Goal: Task Accomplishment & Management: Manage account settings

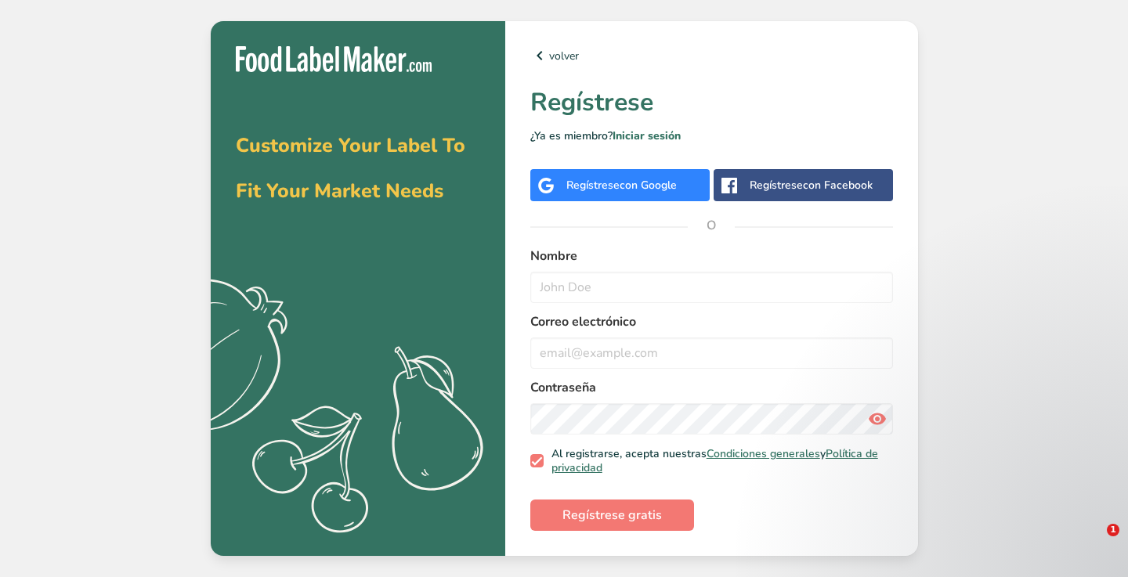
click at [654, 164] on div "volver Regístrese ¿Ya es miembro? Iniciar sesión Regístrese con Google Regístre…" at bounding box center [711, 288] width 413 height 535
click at [650, 193] on span "con Google" at bounding box center [648, 185] width 57 height 15
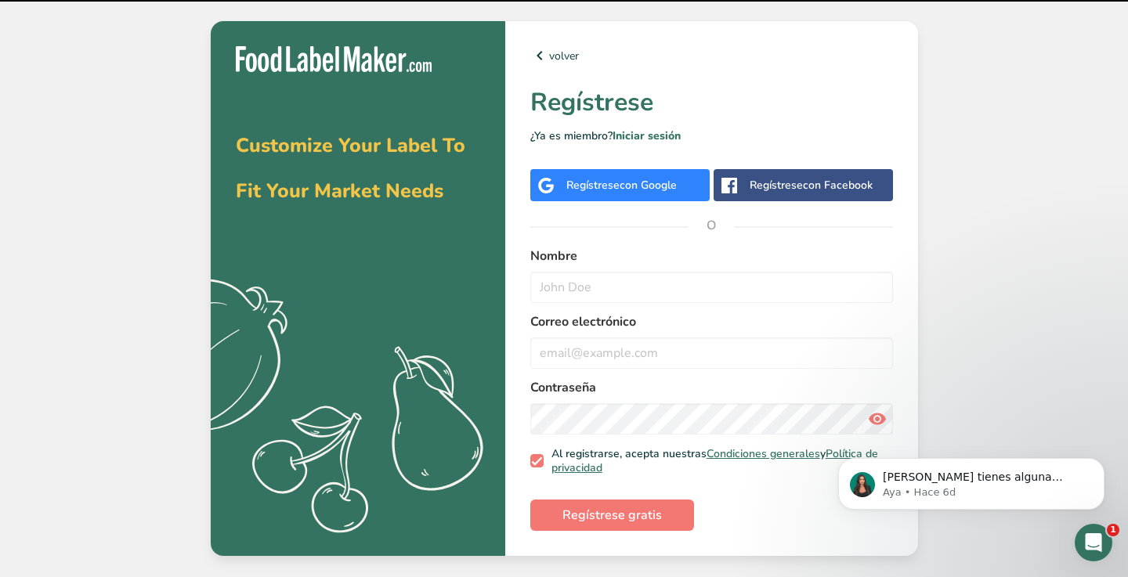
click at [647, 189] on span "con Google" at bounding box center [648, 185] width 57 height 15
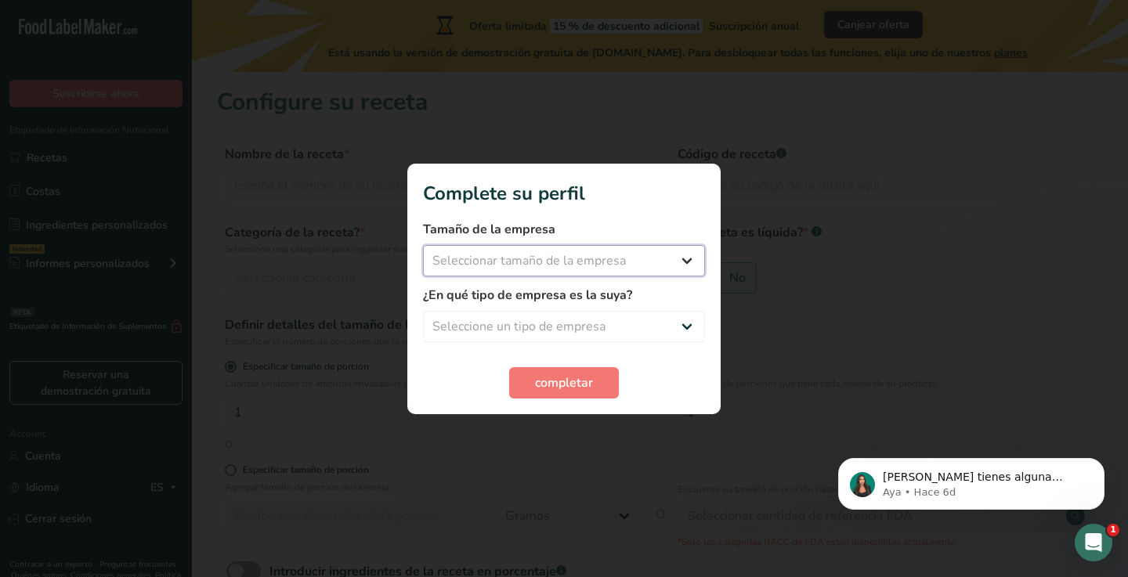
click at [626, 251] on select "Seleccionar tamaño de la empresa Menos de 10 empleados De 10 a 50 empleados De …" at bounding box center [564, 260] width 282 height 31
select select "1"
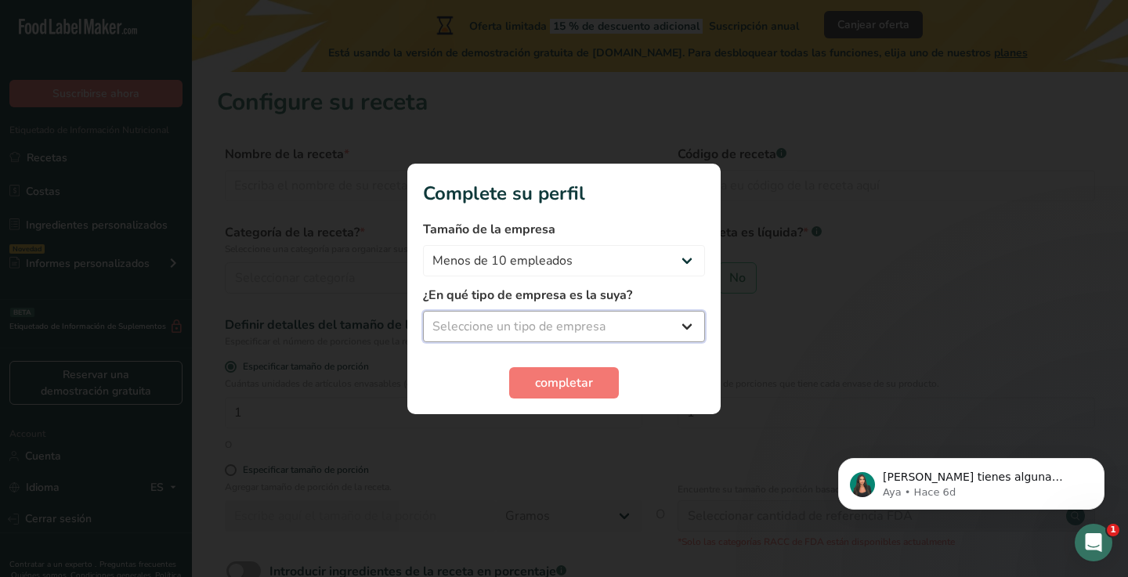
click at [598, 331] on select "Seleccione un tipo de empresa Fabricante de alimentos envasados Restaurante y c…" at bounding box center [564, 326] width 282 height 31
select select "3"
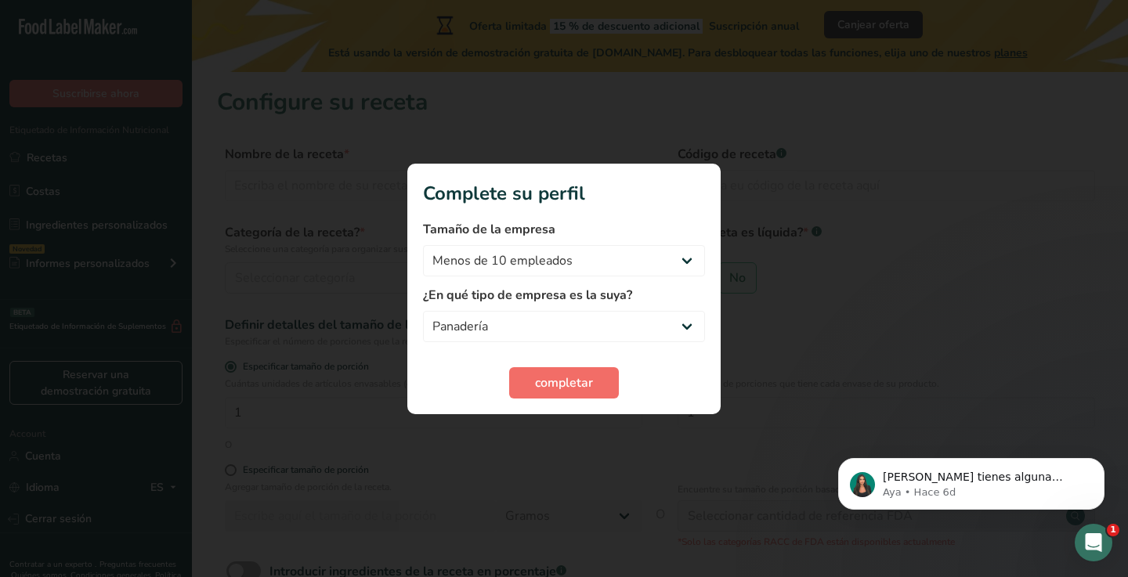
click at [551, 385] on span "completar" at bounding box center [564, 383] width 58 height 19
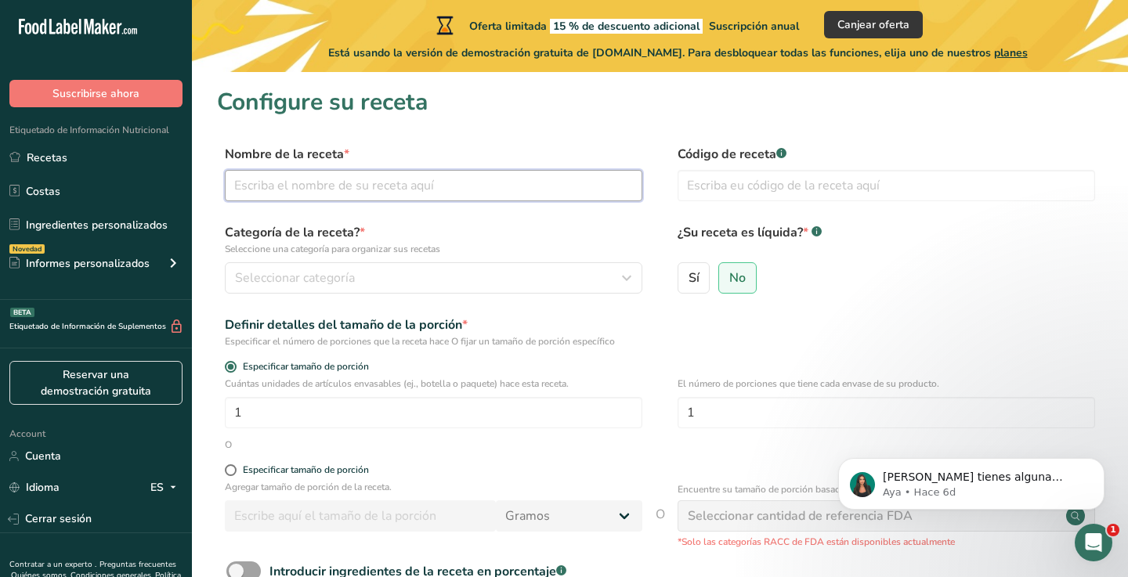
click at [464, 182] on input "text" at bounding box center [433, 185] width 417 height 31
type input "Muesli"
type input "111"
click at [464, 287] on div "Seleccionar categoría" at bounding box center [429, 278] width 388 height 19
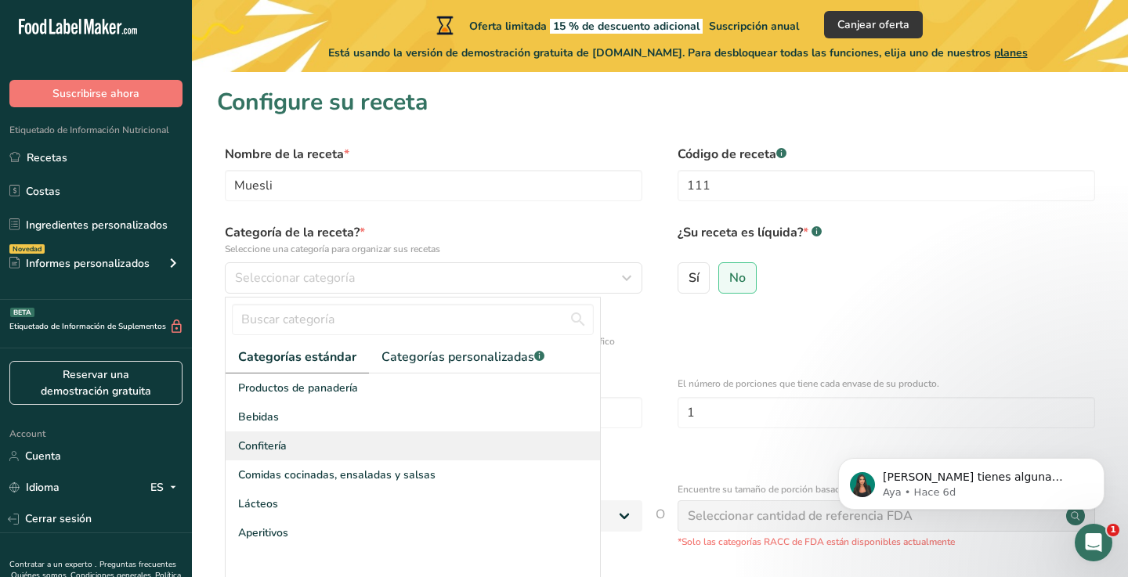
click at [378, 449] on div "Confitería" at bounding box center [413, 446] width 374 height 29
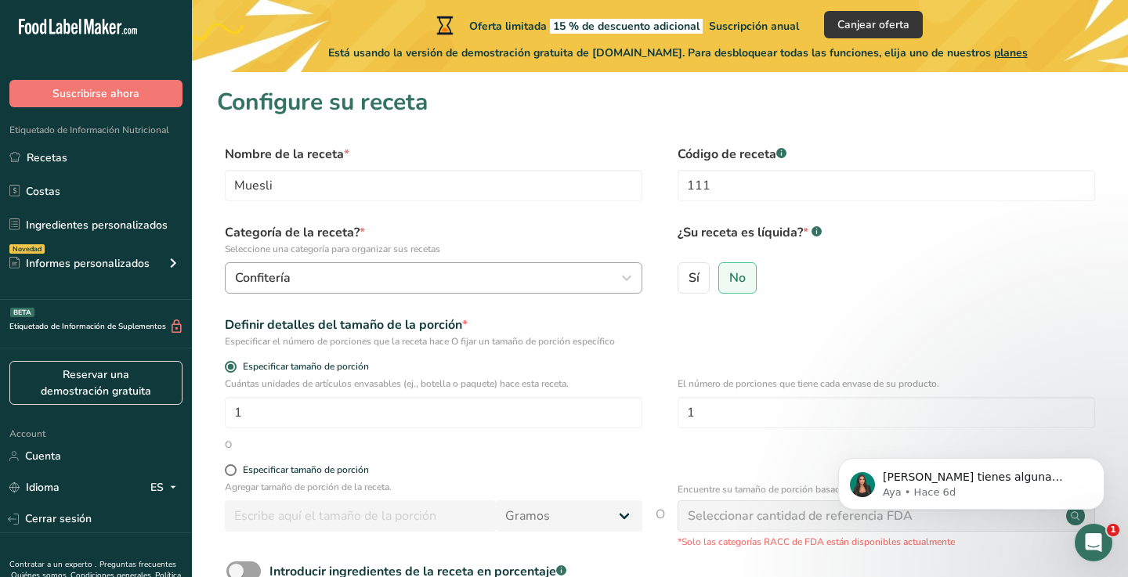
click at [501, 276] on div "Confitería" at bounding box center [429, 278] width 388 height 19
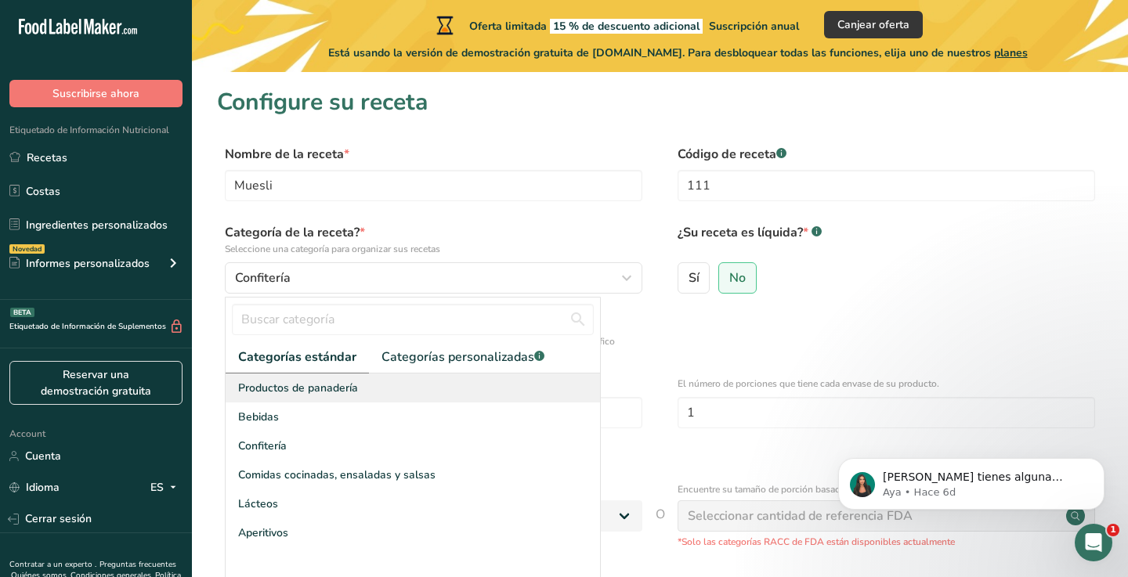
click at [424, 389] on div "Productos de panadería" at bounding box center [413, 388] width 374 height 29
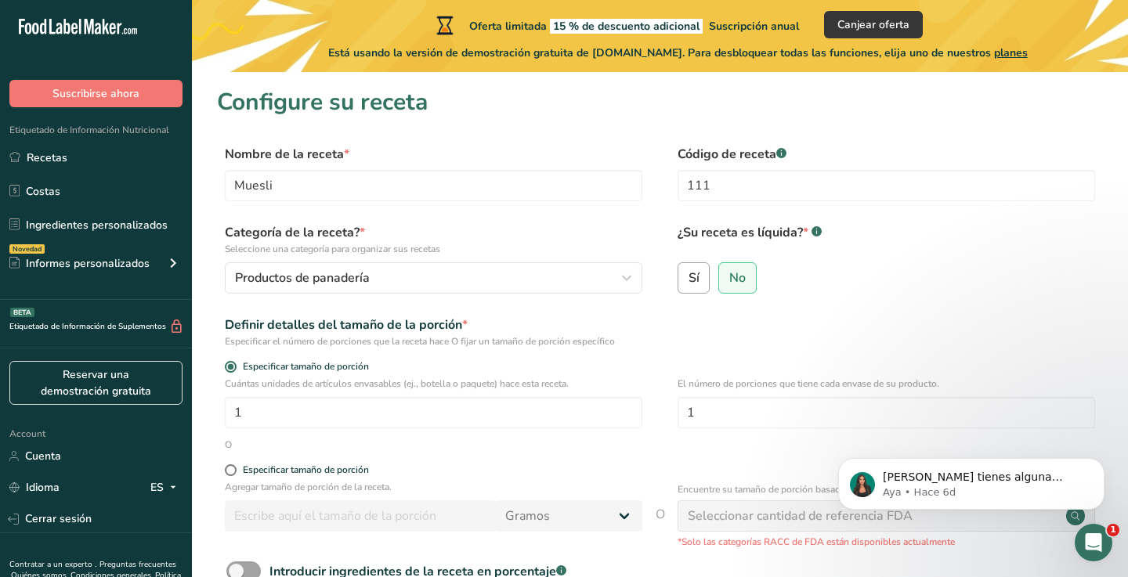
click at [703, 284] on label "Sí" at bounding box center [694, 277] width 33 height 31
click at [688, 283] on input "Sí" at bounding box center [683, 278] width 10 height 10
radio input "true"
radio input "false"
select select "22"
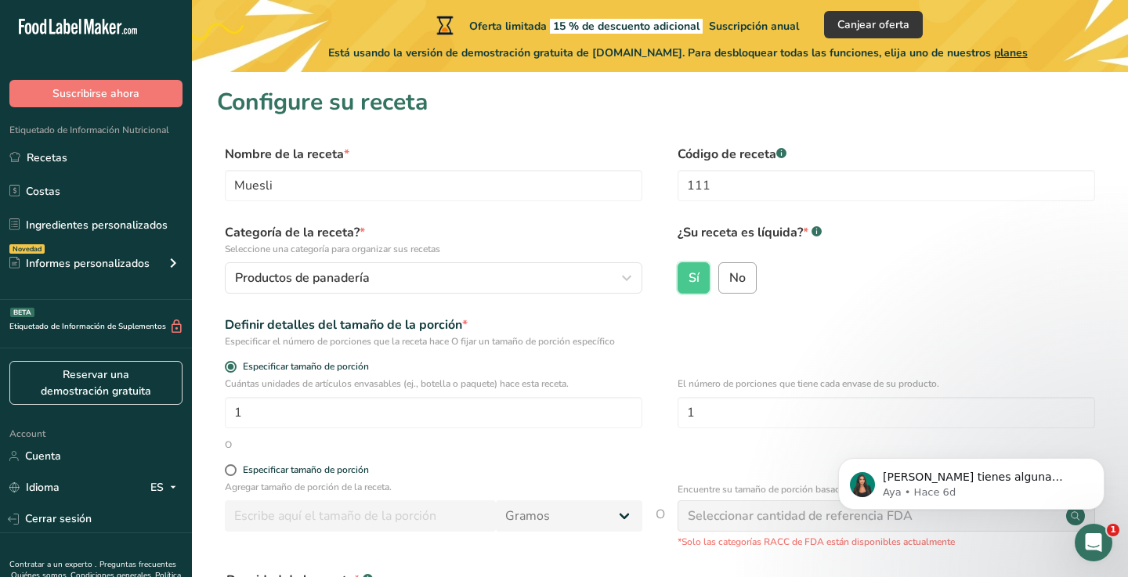
click at [746, 284] on label "No" at bounding box center [737, 277] width 38 height 31
click at [729, 283] on input "No" at bounding box center [724, 278] width 10 height 10
radio input "true"
radio input "false"
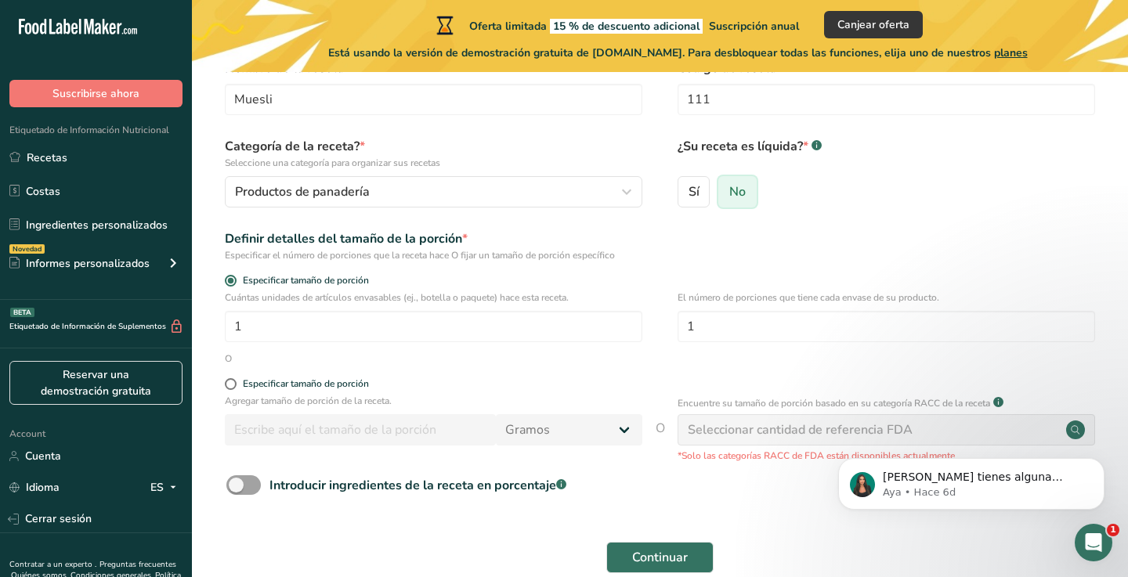
scroll to position [100, 0]
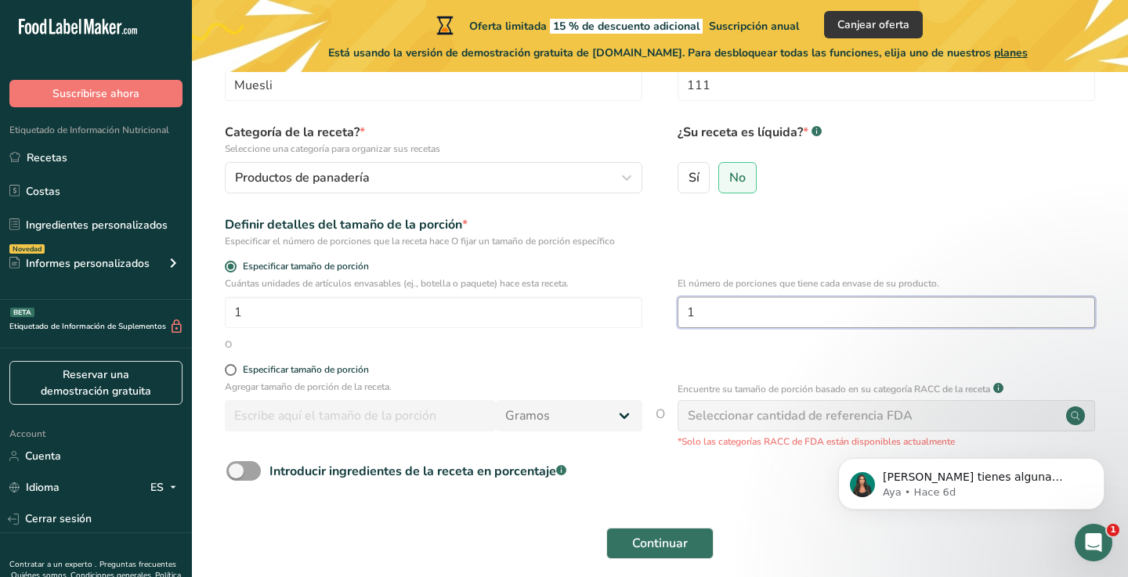
click at [733, 297] on input "1" at bounding box center [886, 312] width 417 height 31
click at [468, 323] on input "1" at bounding box center [433, 312] width 417 height 31
click at [233, 372] on span at bounding box center [231, 370] width 12 height 12
click at [233, 372] on input "Especificar tamaño de porción" at bounding box center [230, 370] width 10 height 10
radio input "true"
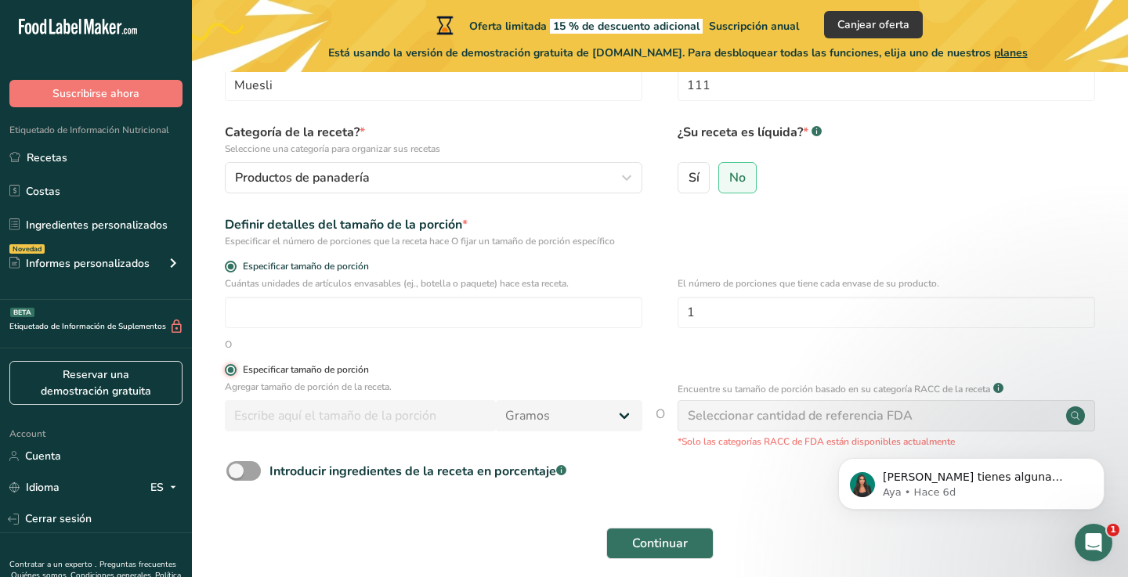
radio input "false"
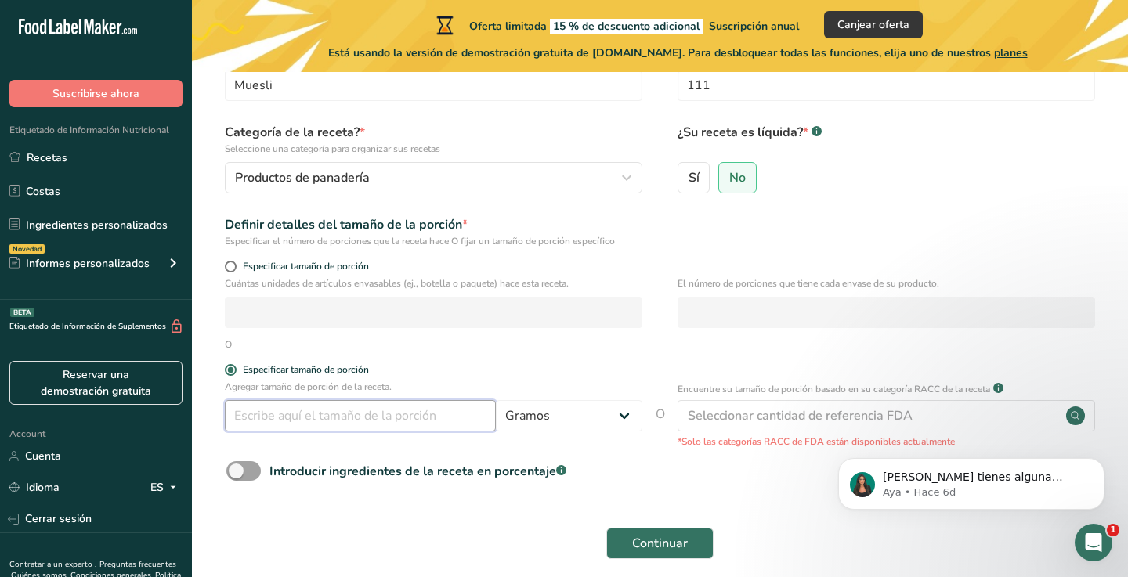
click at [345, 417] on input "number" at bounding box center [360, 415] width 271 height 31
click at [609, 415] on select "Gramos kg mg mcg libras onza [GEOGRAPHIC_DATA] mL onza líquida [GEOGRAPHIC_DATA…" at bounding box center [569, 415] width 146 height 31
click at [608, 410] on select "Gramos kg mg mcg libras onza [GEOGRAPHIC_DATA] mL onza líquida [GEOGRAPHIC_DATA…" at bounding box center [569, 415] width 146 height 31
click at [305, 414] on input "number" at bounding box center [360, 415] width 271 height 31
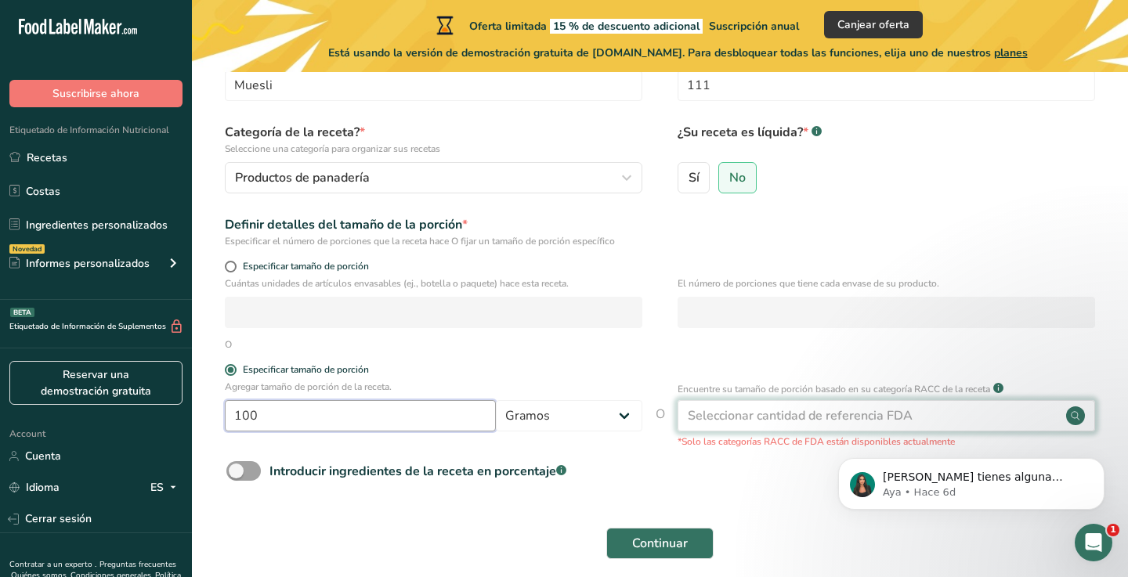
type input "100"
click at [797, 414] on div "Seleccionar cantidad de referencia FDA" at bounding box center [800, 416] width 225 height 19
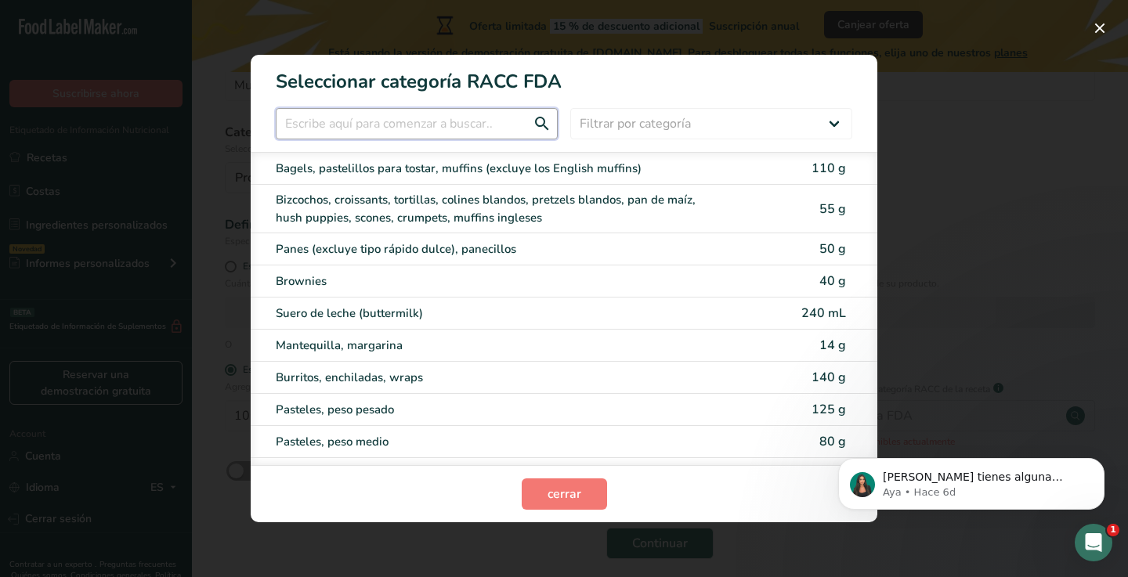
click at [468, 136] on input "RACC Category Selection Modal" at bounding box center [417, 123] width 282 height 31
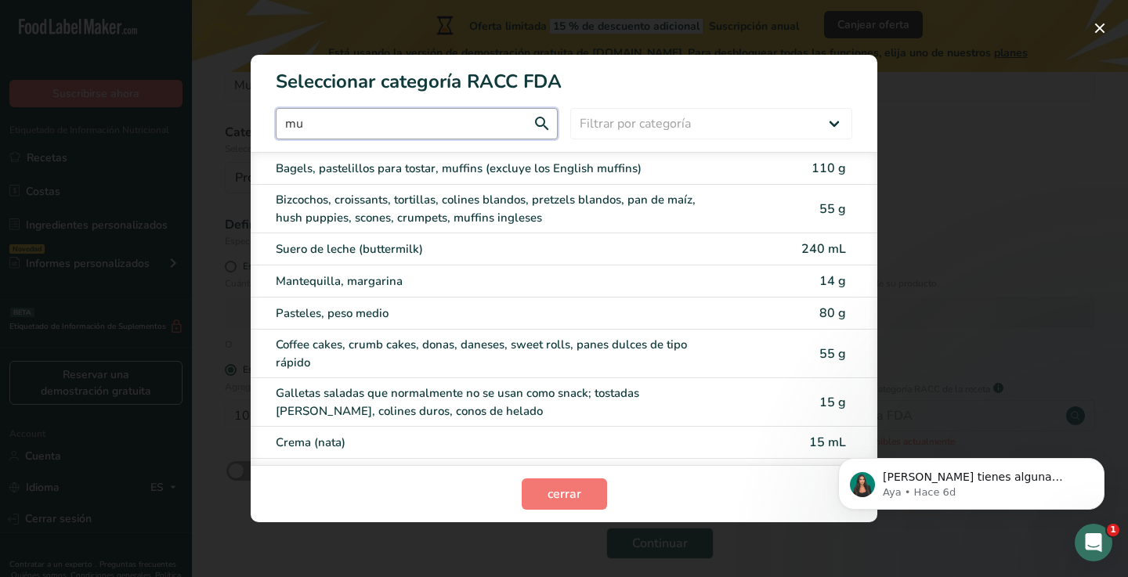
type input "m"
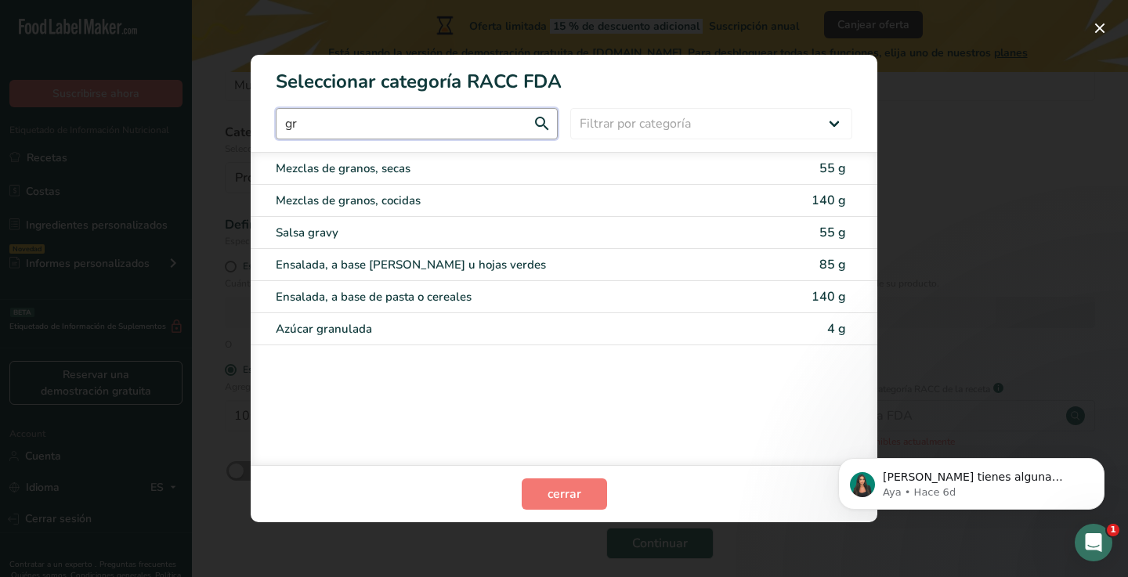
type input "g"
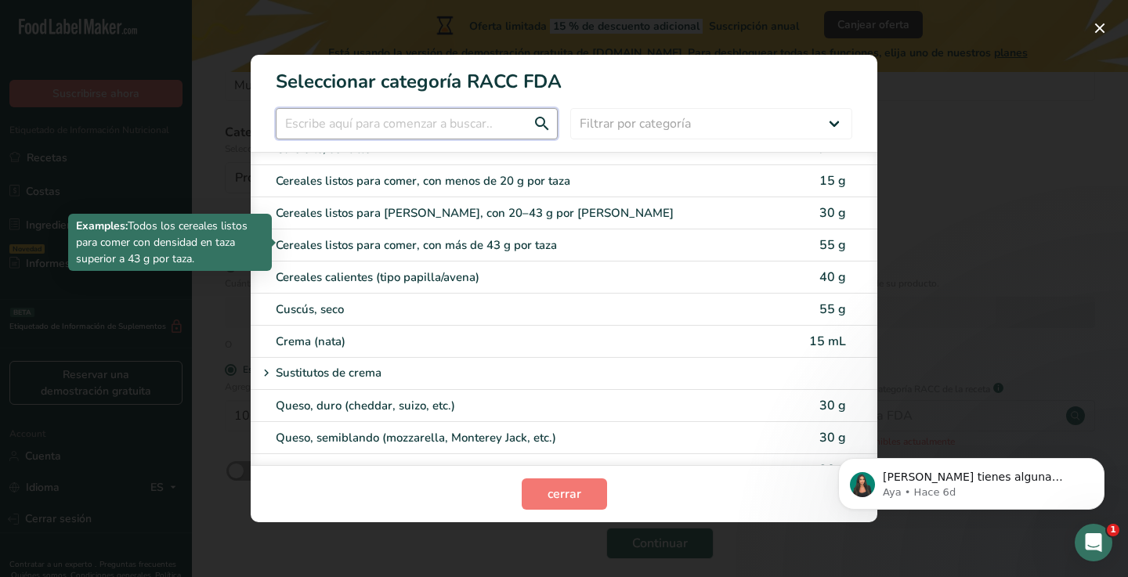
scroll to position [551, 0]
click at [423, 238] on div "Cereales listos para comer, con más de 43 g por taza" at bounding box center [498, 245] width 445 height 18
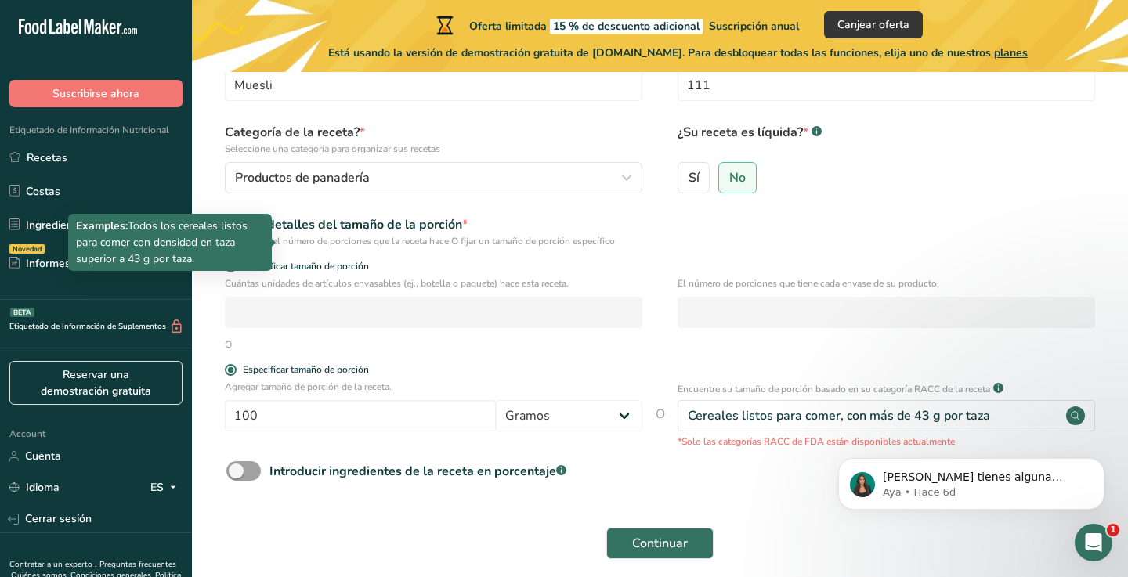
type input "55"
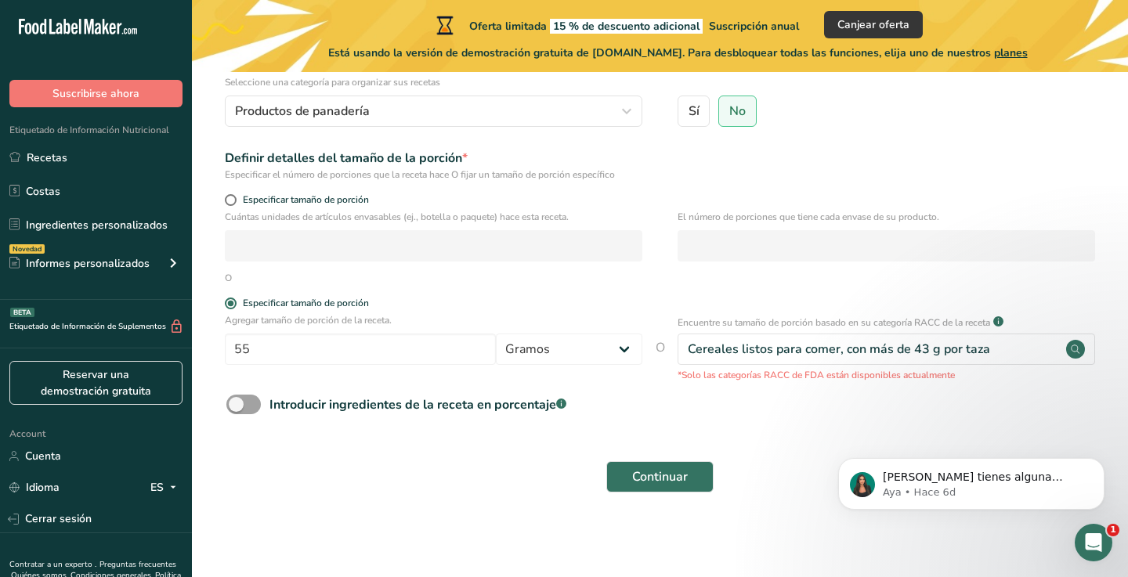
scroll to position [166, 0]
click at [257, 407] on span at bounding box center [243, 406] width 34 height 20
click at [237, 407] on input "Introducir ingredientes de la receta en porcentaje .a-a{fill:#347362;}.b-a{fill…" at bounding box center [231, 405] width 10 height 10
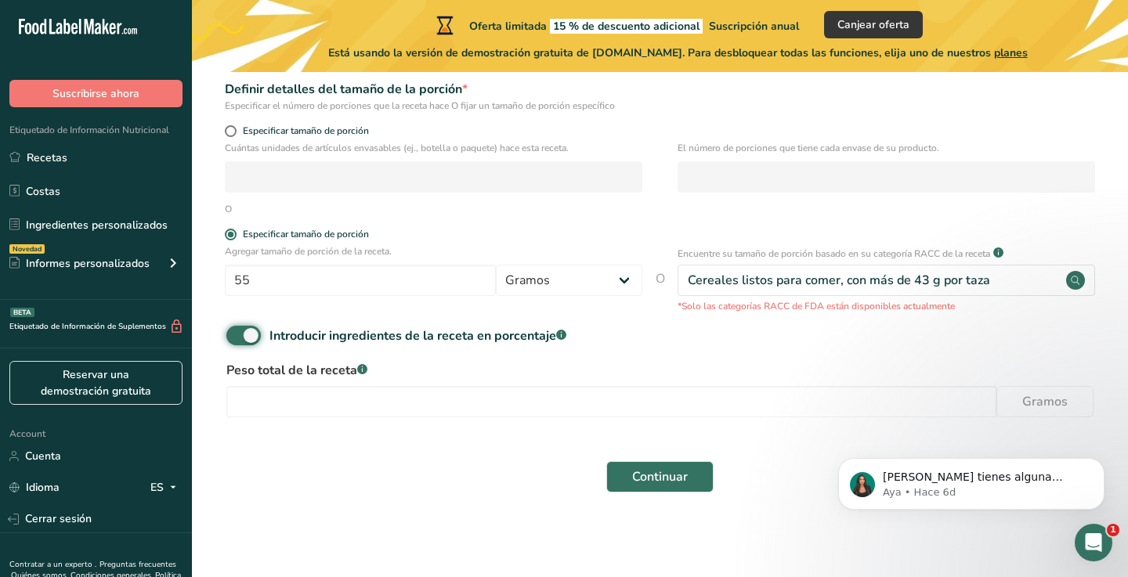
scroll to position [235, 0]
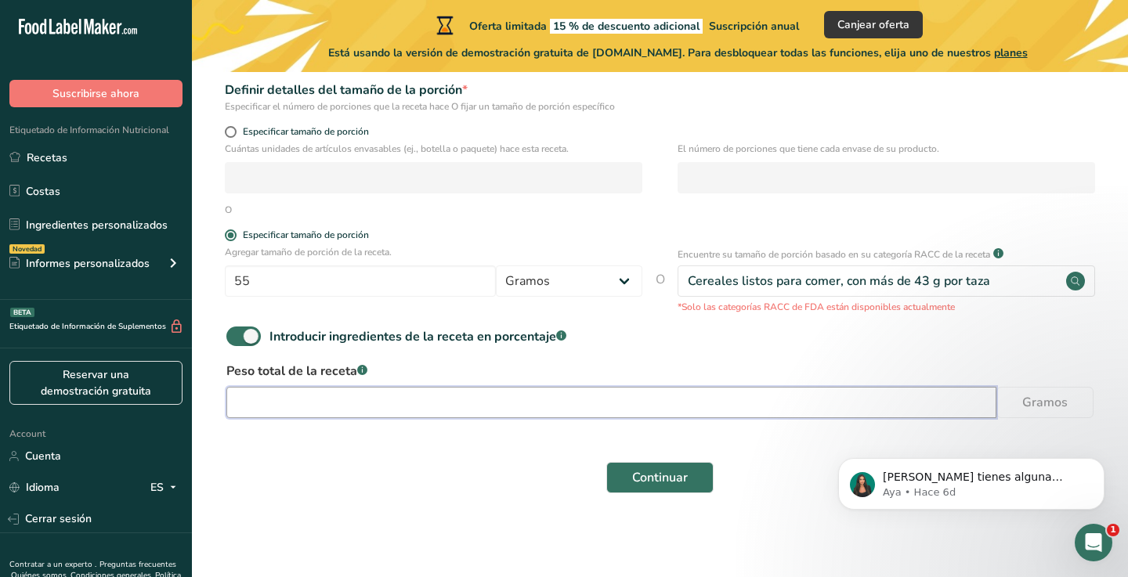
click at [350, 391] on input "number" at bounding box center [611, 402] width 770 height 31
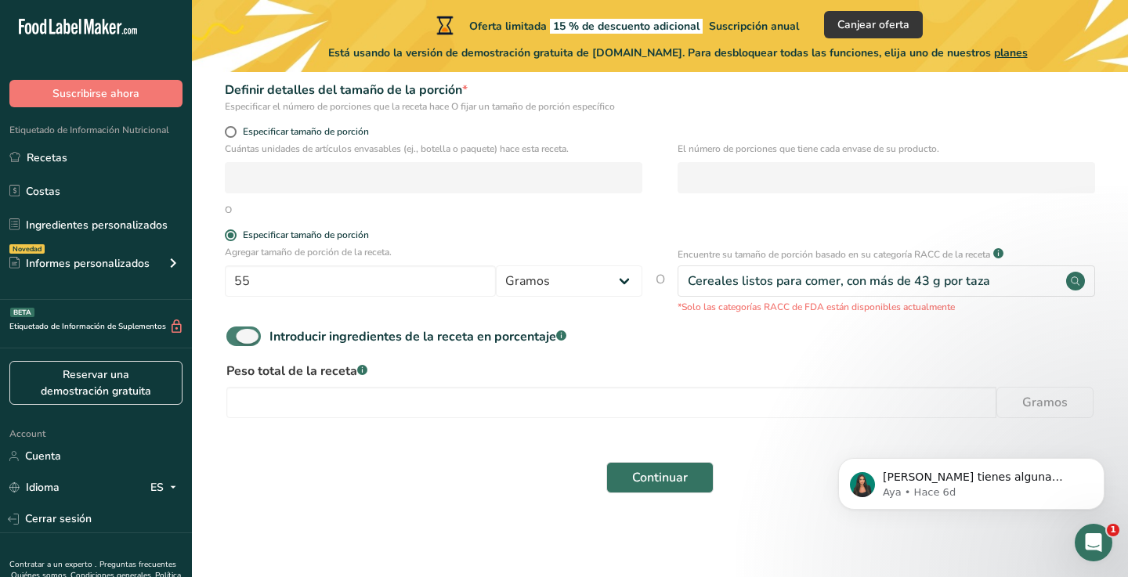
click at [248, 342] on span at bounding box center [243, 337] width 34 height 20
click at [237, 342] on input "Introducir ingredientes de la receta en porcentaje .a-a{fill:#347362;}.b-a{fill…" at bounding box center [231, 336] width 10 height 10
checkbox input "false"
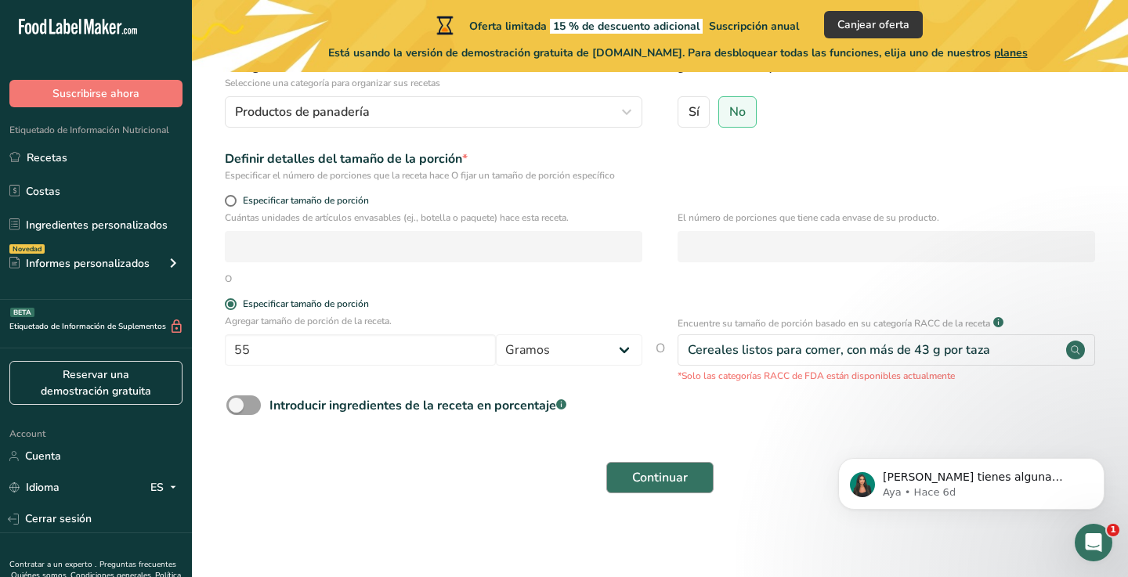
click at [670, 472] on span "Continuar" at bounding box center [660, 477] width 56 height 19
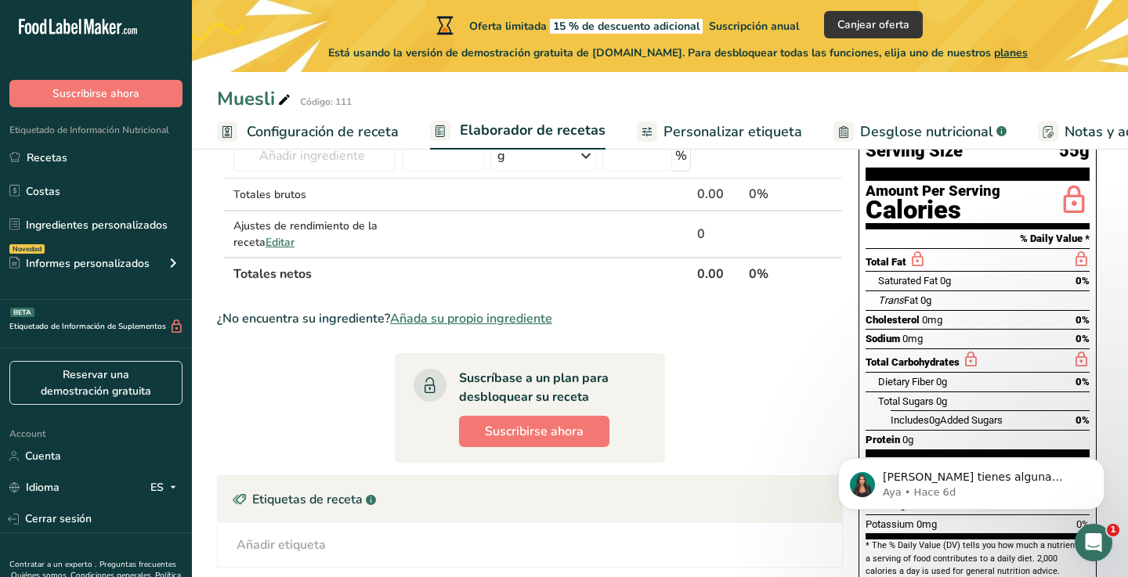
scroll to position [140, 0]
click at [576, 426] on span "Suscribirse ahora" at bounding box center [534, 432] width 99 height 19
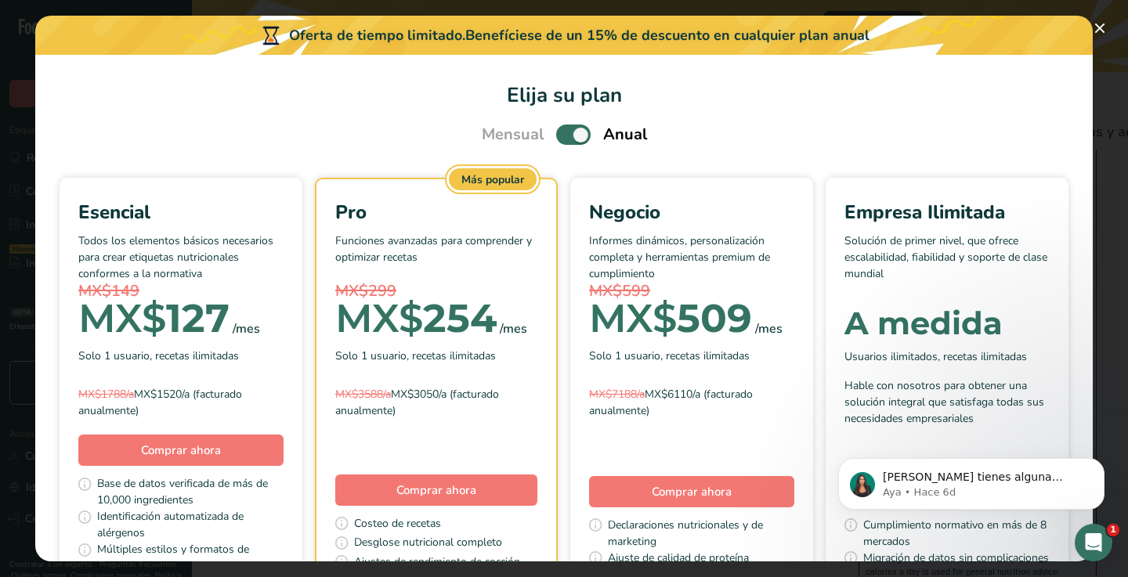
scroll to position [42, 0]
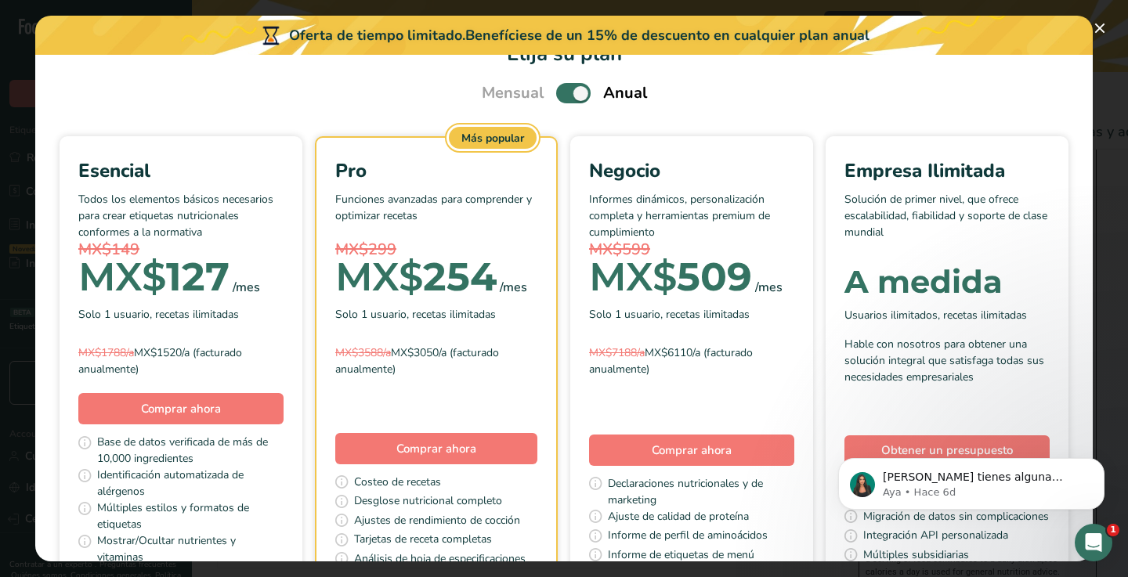
click at [569, 96] on span "Pick Your Pricing Plan Modal" at bounding box center [573, 93] width 34 height 20
click at [566, 96] on input "Pick Your Pricing Plan Modal" at bounding box center [561, 94] width 10 height 10
checkbox input "false"
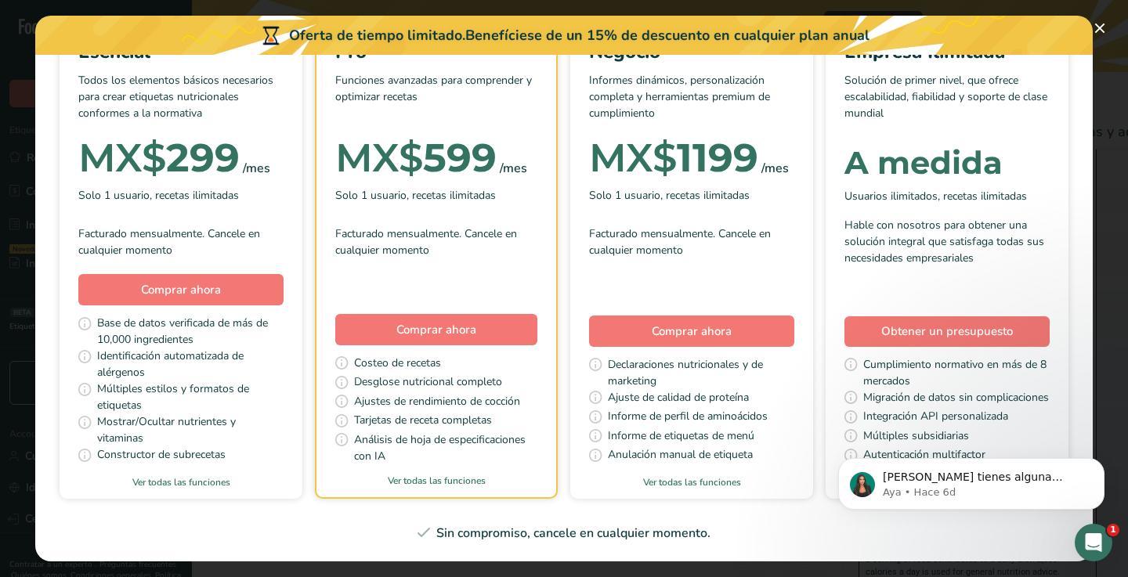
scroll to position [169, 0]
click at [1106, 23] on button "Pick Your Pricing Plan Modal" at bounding box center [1099, 28] width 25 height 25
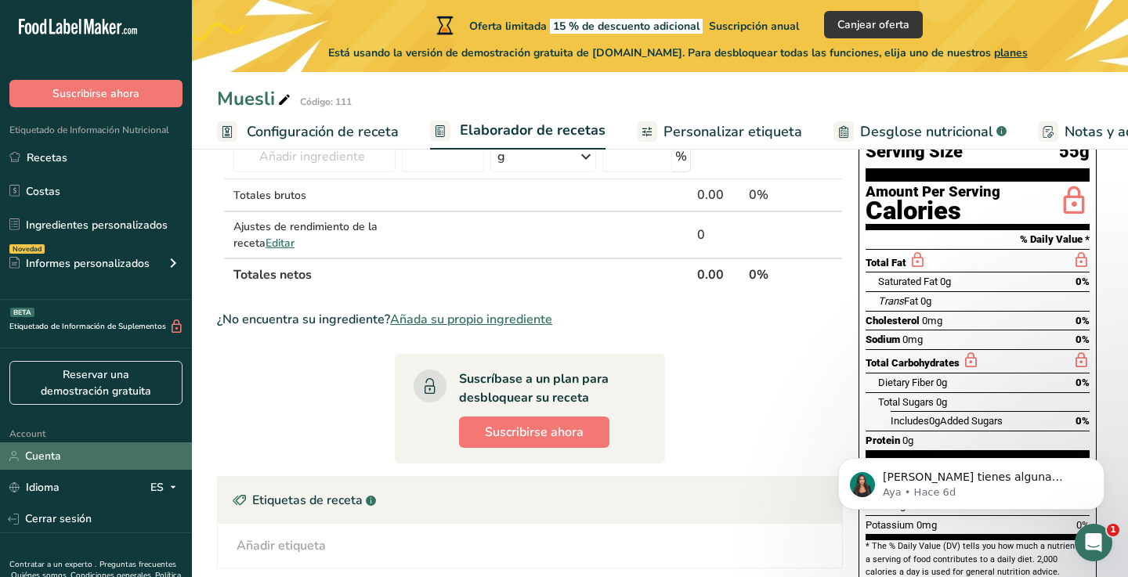
click at [68, 454] on link "Cuenta" at bounding box center [96, 456] width 192 height 27
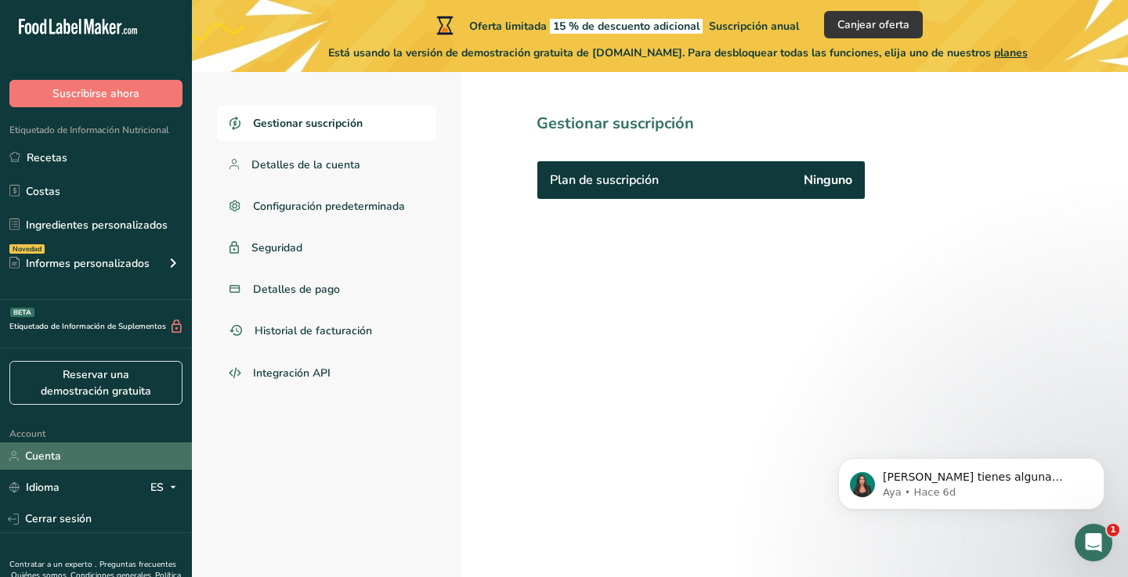
scroll to position [72, 0]
click at [330, 154] on link "Detalles de la cuenta" at bounding box center [326, 164] width 219 height 35
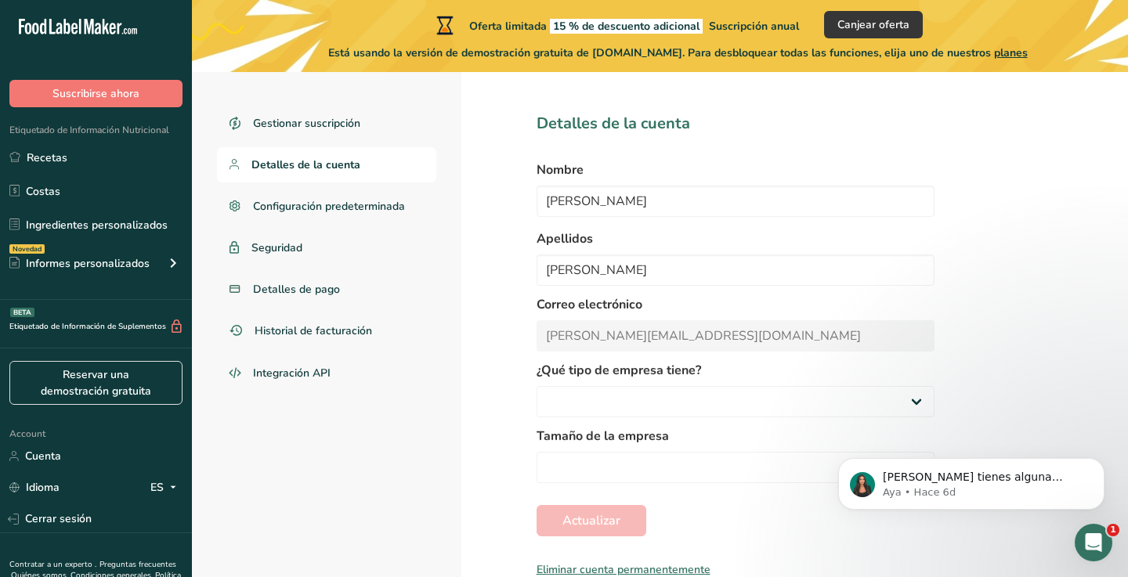
select select
select select "3"
click at [613, 567] on div "Eliminar cuenta permanentemente" at bounding box center [736, 570] width 398 height 16
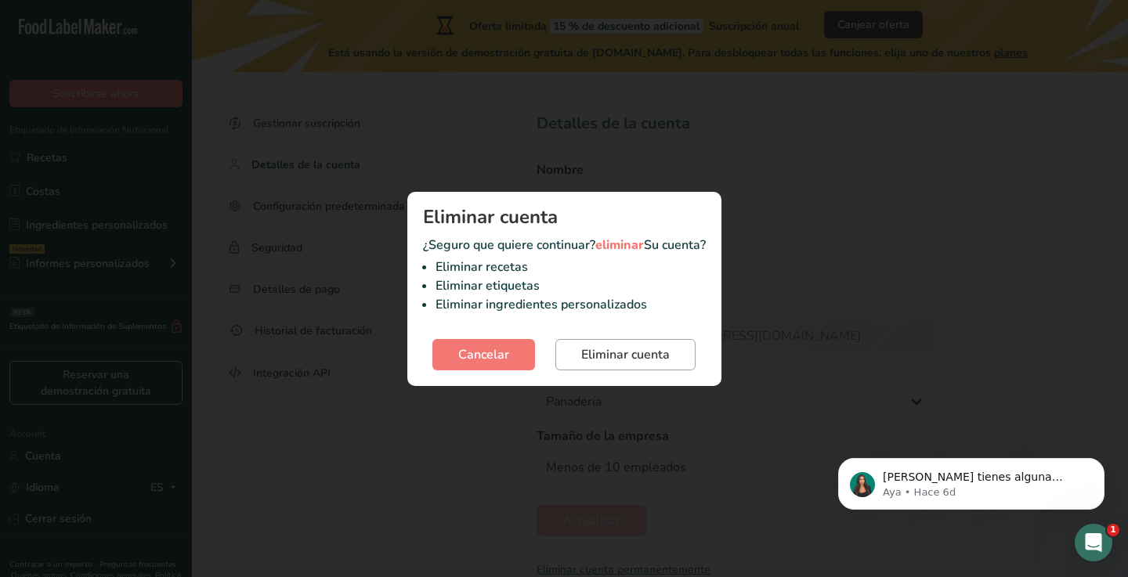
click at [609, 367] on button "Eliminar cuenta" at bounding box center [625, 354] width 140 height 31
